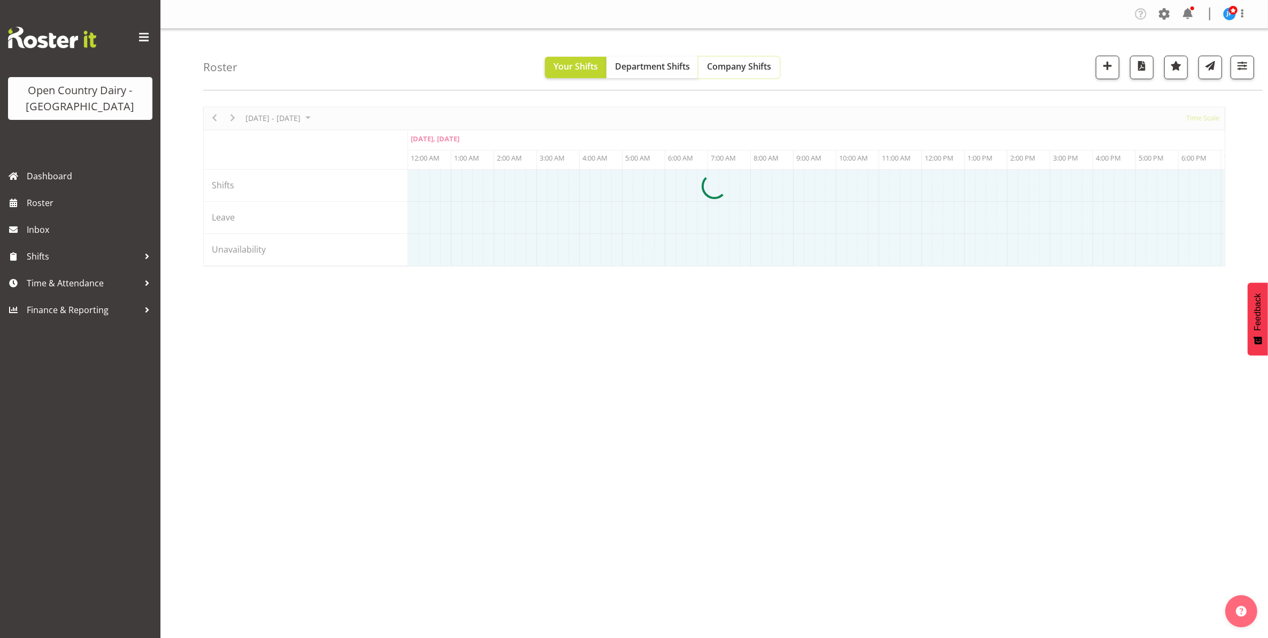
click at [749, 65] on span "Company Shifts" at bounding box center [739, 66] width 64 height 12
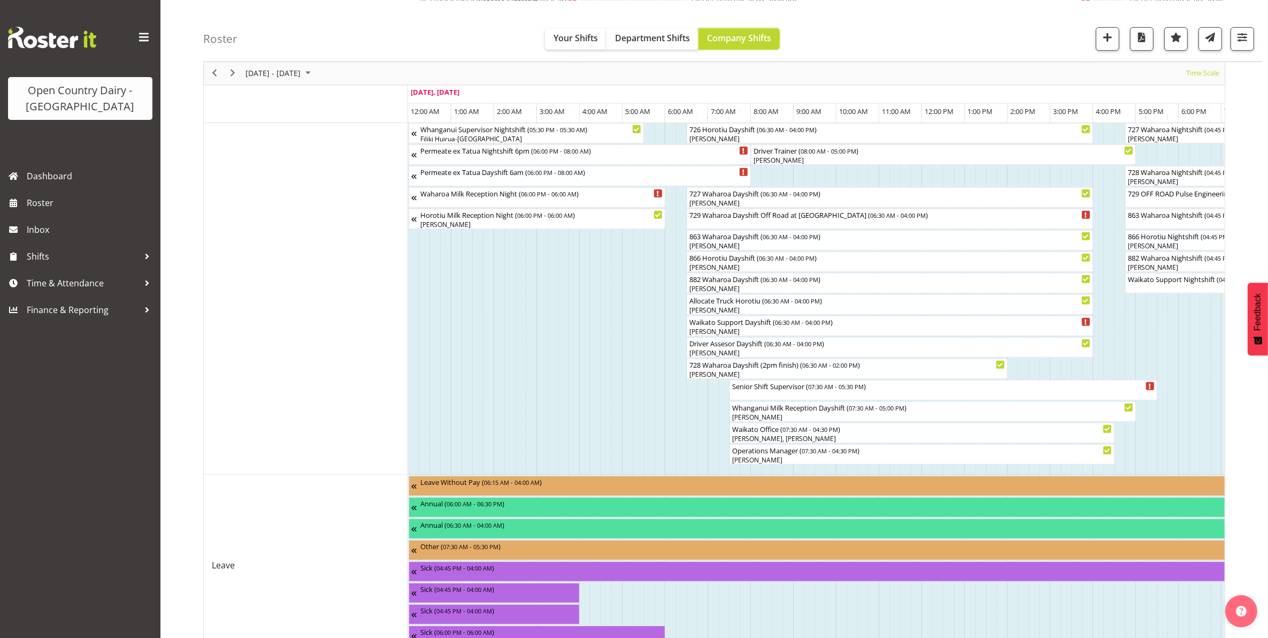
scroll to position [802, 0]
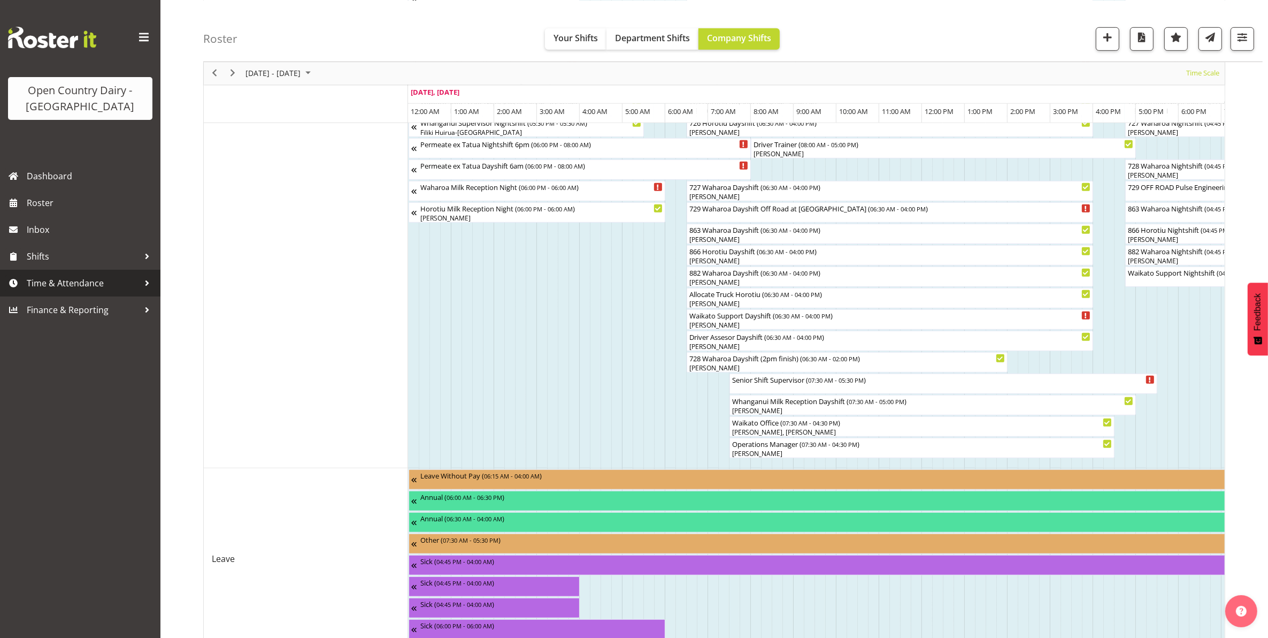
click at [146, 282] on div at bounding box center [147, 283] width 16 height 16
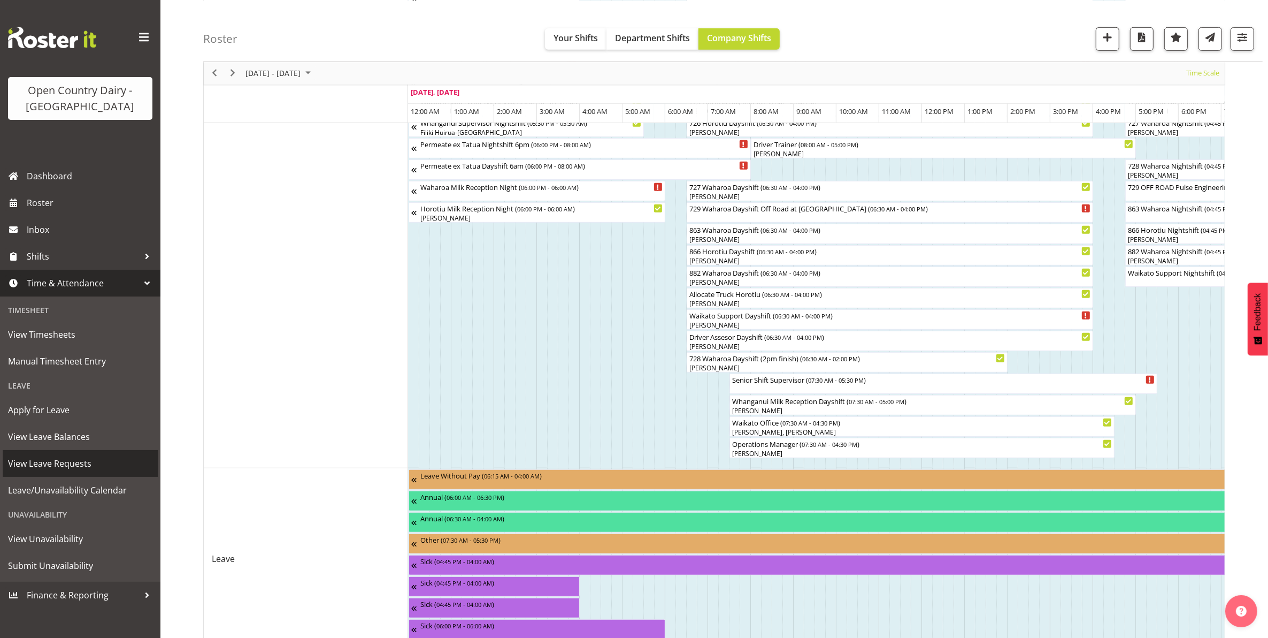
click at [50, 461] on span "View Leave Requests" at bounding box center [80, 463] width 144 height 16
